Goal: Task Accomplishment & Management: Manage account settings

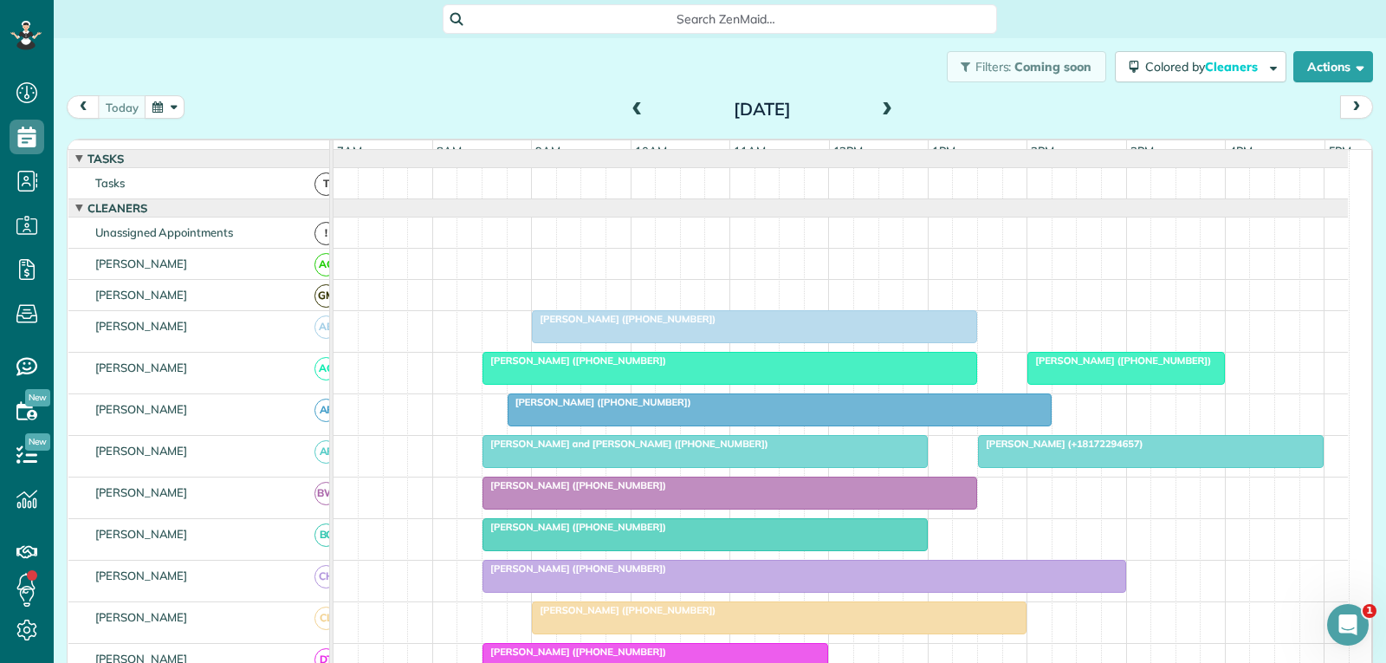
scroll to position [463, 0]
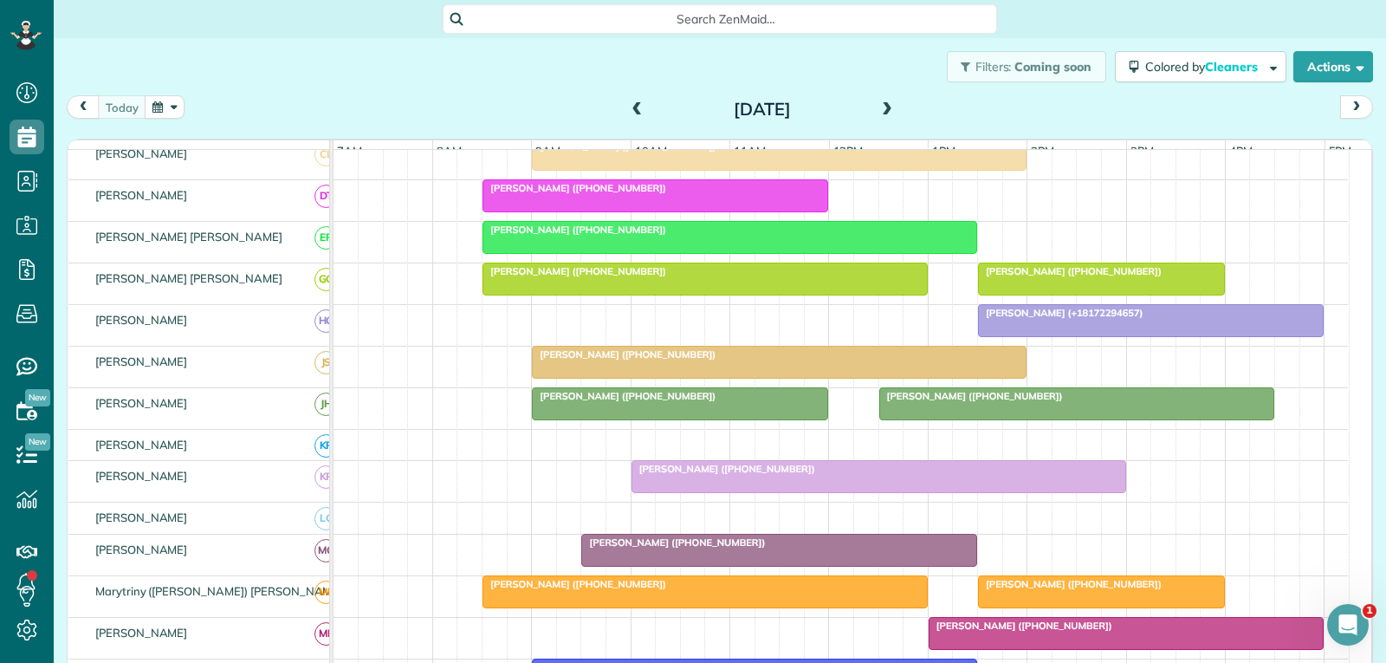
click at [770, 378] on div at bounding box center [779, 361] width 493 height 31
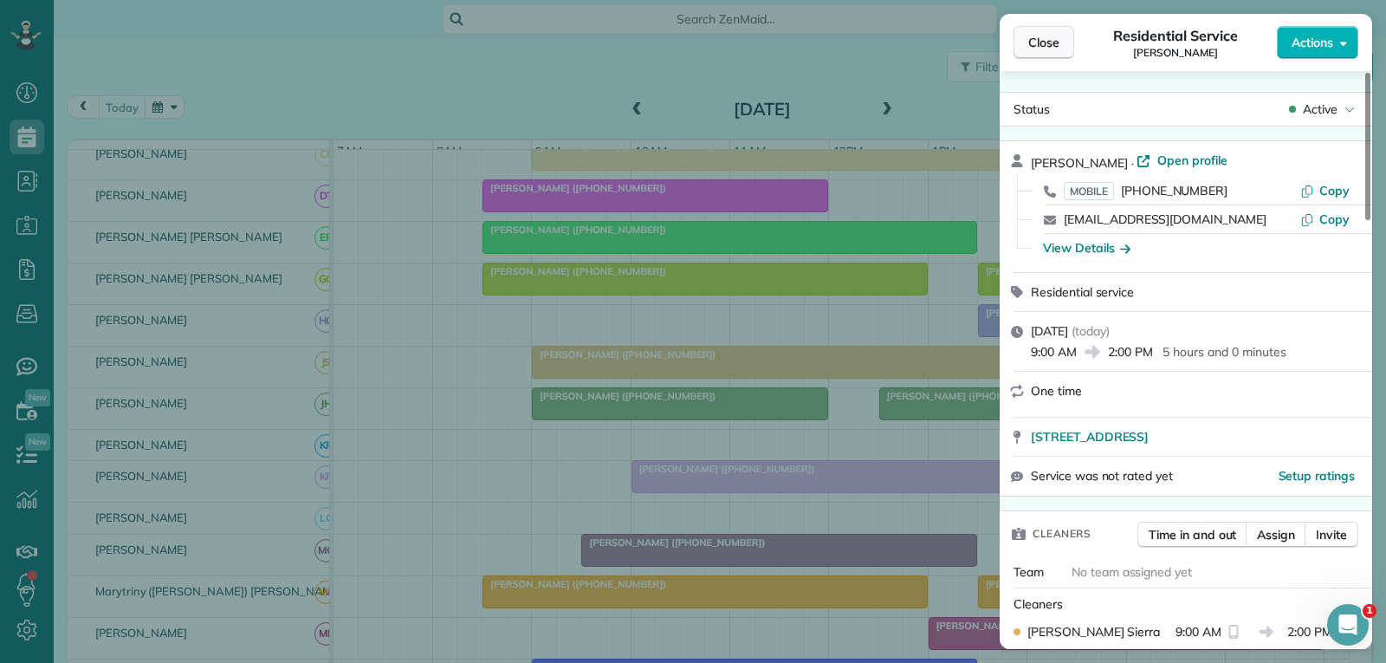
click at [1044, 39] on span "Close" at bounding box center [1043, 42] width 31 height 17
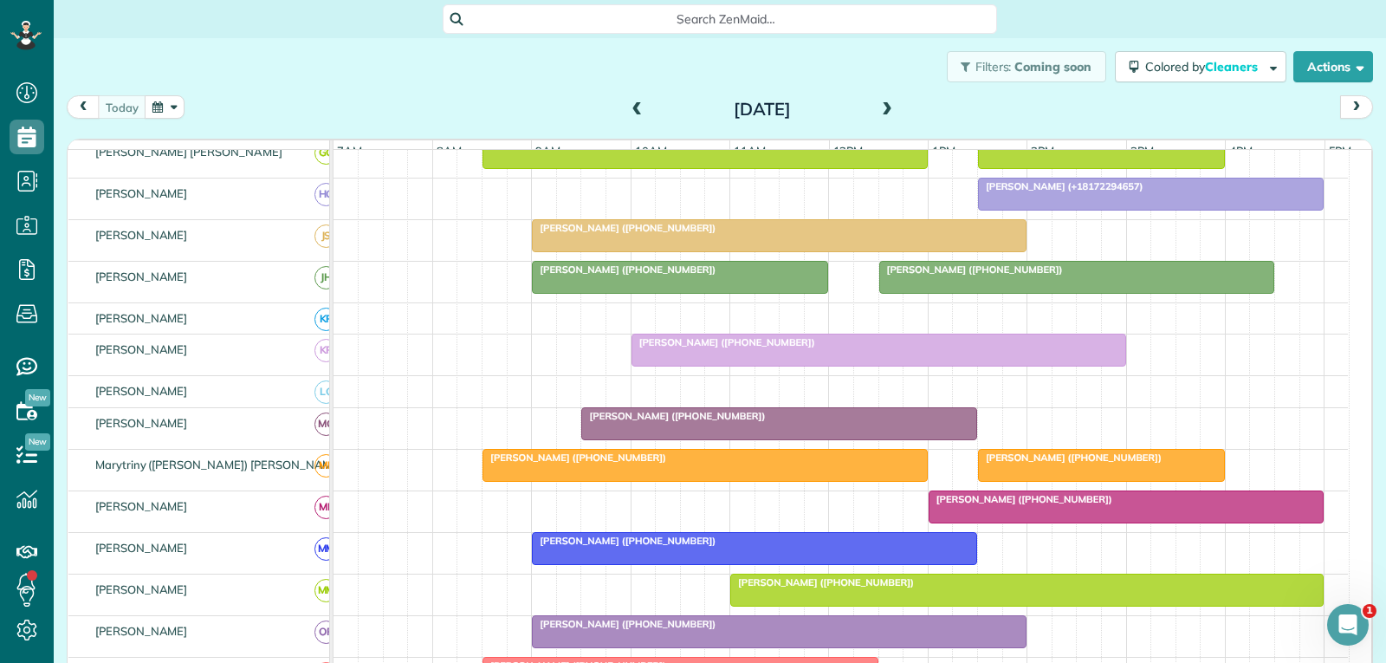
scroll to position [550, 0]
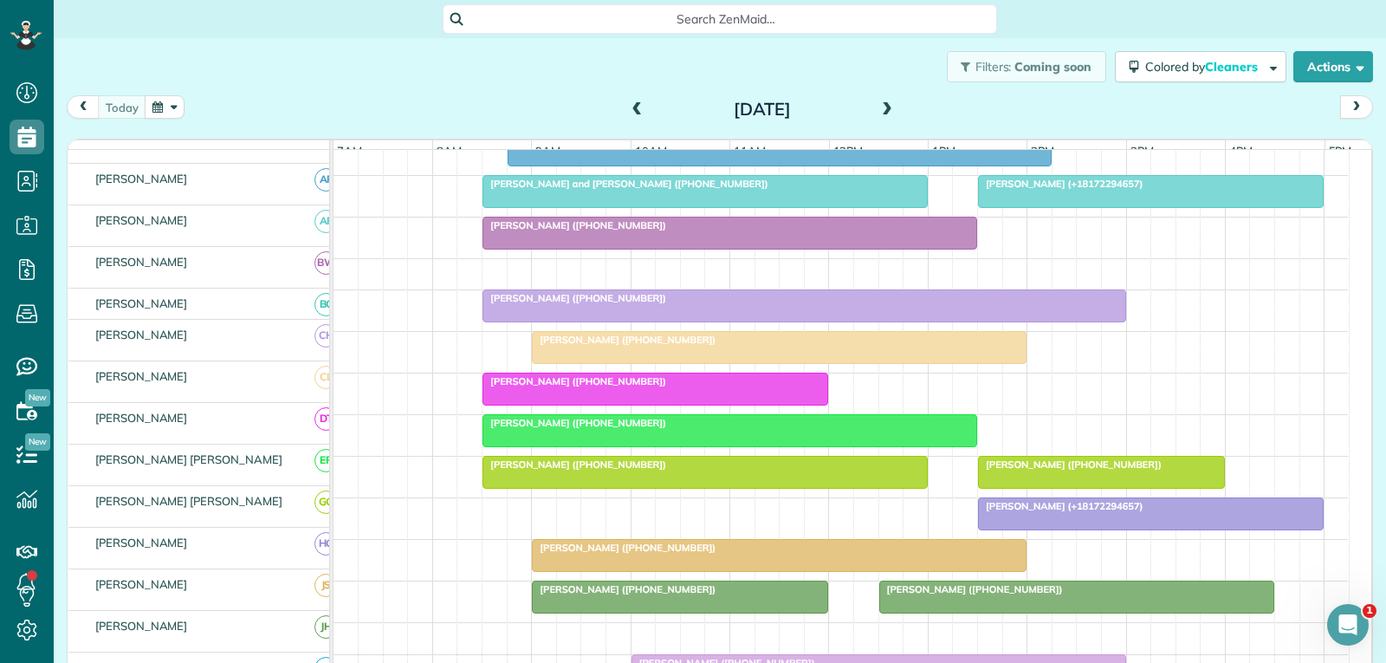
scroll to position [260, 0]
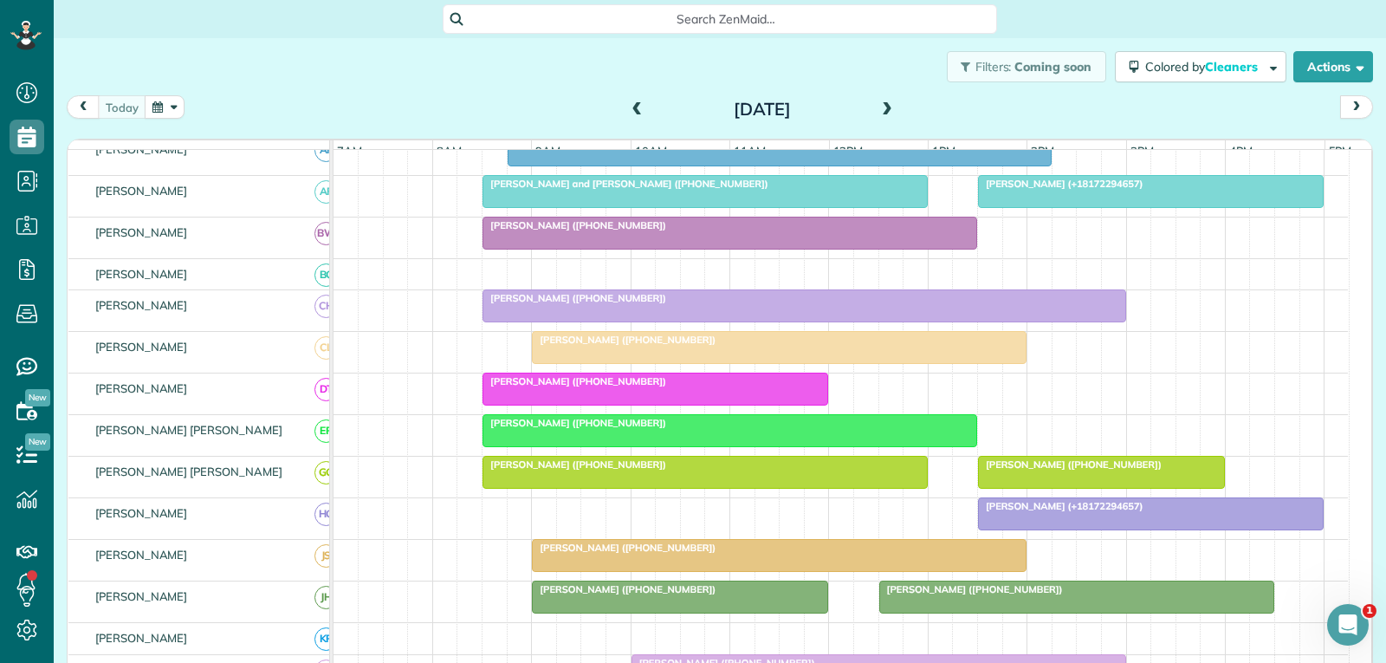
click at [769, 569] on div at bounding box center [779, 555] width 493 height 31
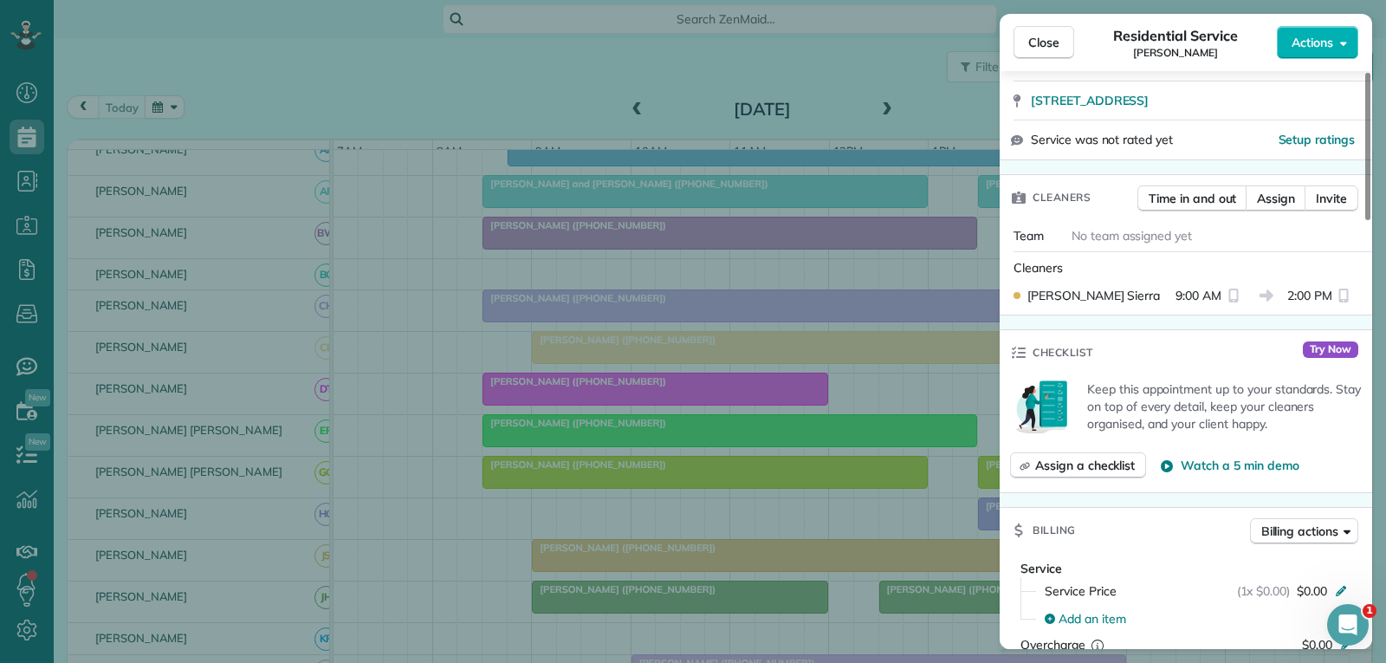
scroll to position [346, 0]
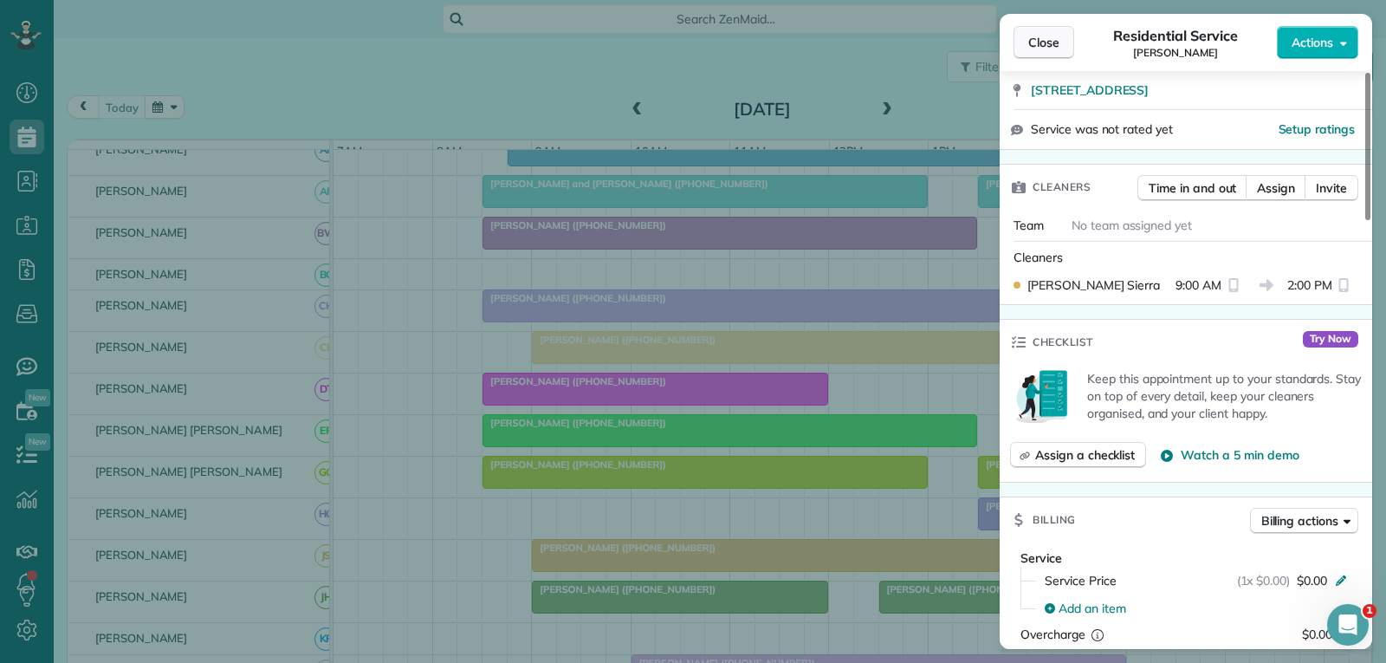
click at [1040, 44] on span "Close" at bounding box center [1043, 42] width 31 height 17
